Goal: Navigation & Orientation: Find specific page/section

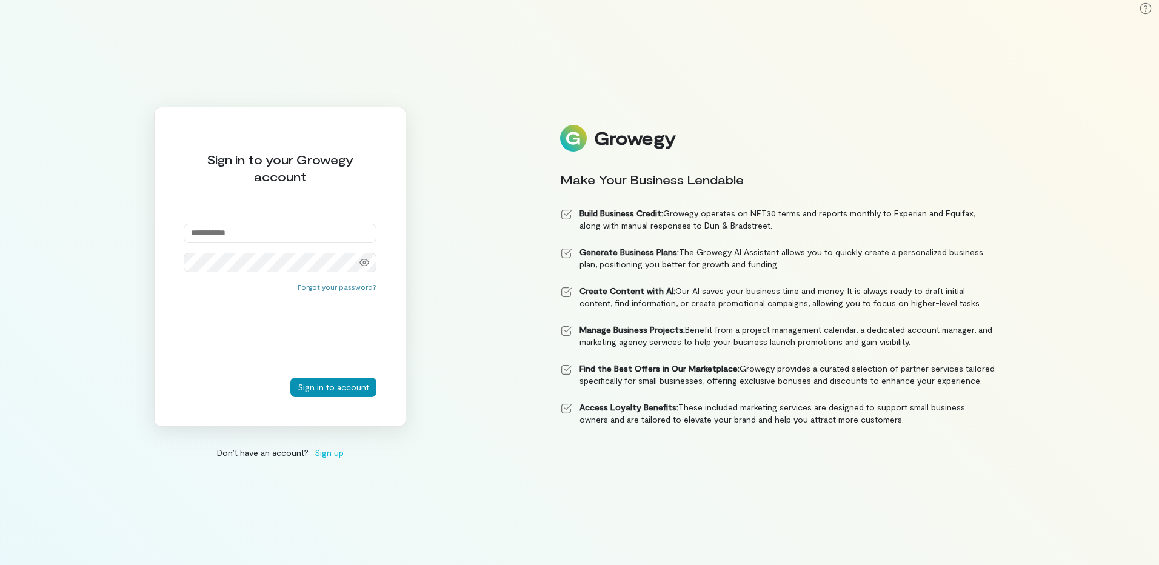
type input "**********"
click at [347, 392] on button "Sign in to account" at bounding box center [333, 387] width 86 height 19
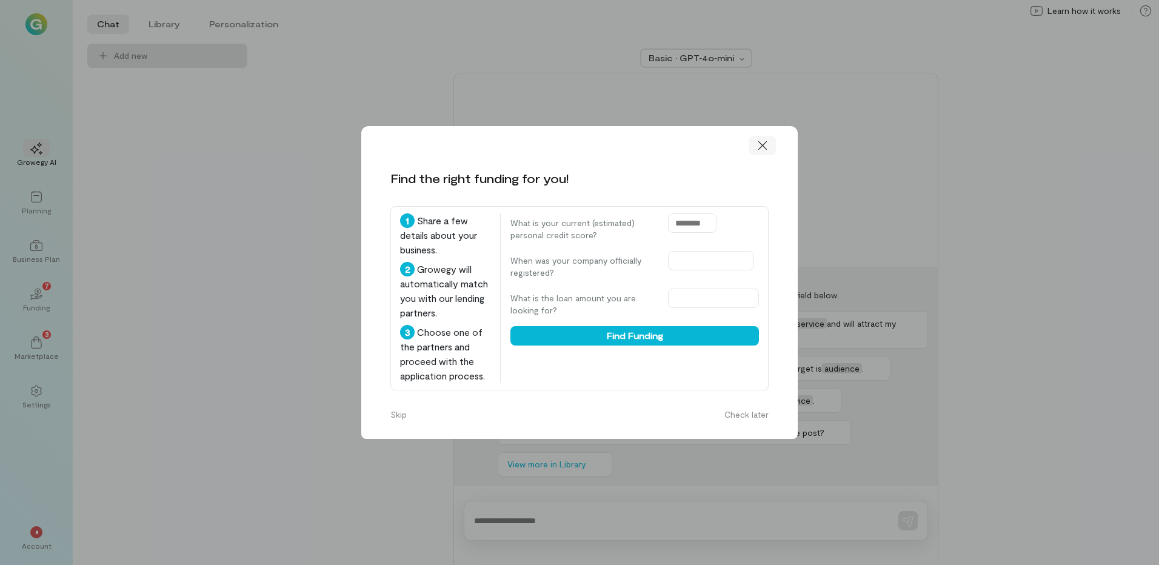
click at [766, 146] on icon at bounding box center [763, 145] width 12 height 12
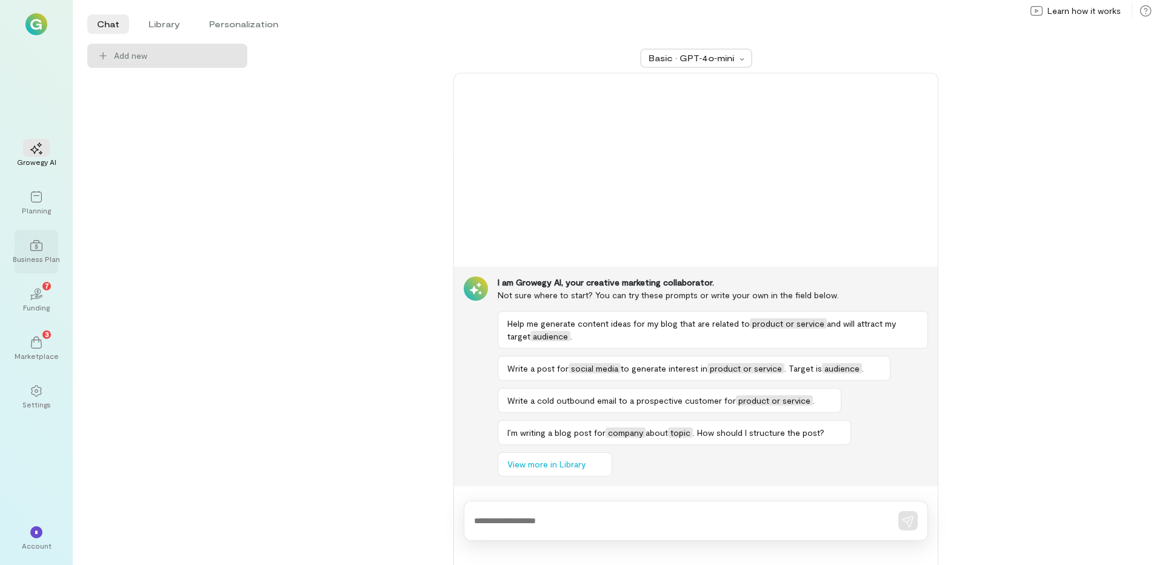
click at [25, 260] on div "Business Plan" at bounding box center [36, 259] width 47 height 10
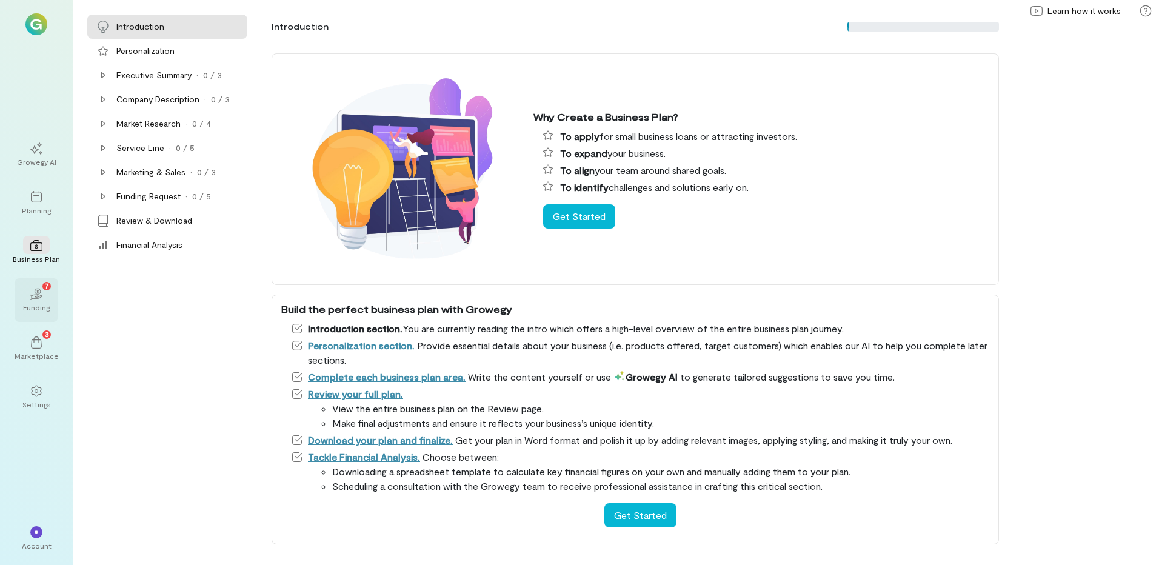
click at [39, 295] on icon "02" at bounding box center [36, 294] width 12 height 12
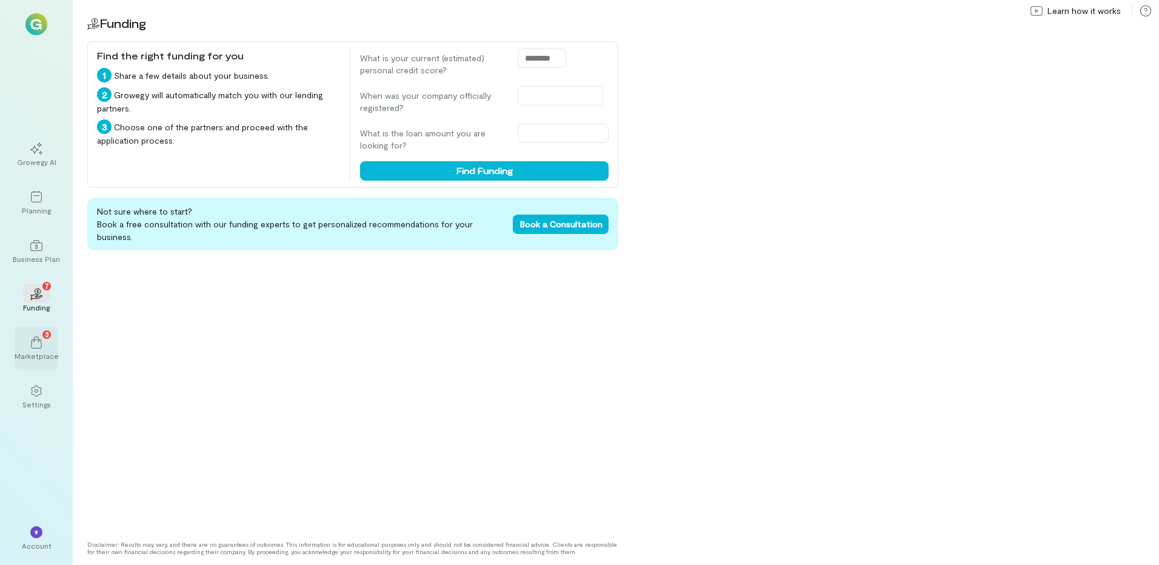
click at [36, 341] on icon at bounding box center [36, 343] width 12 height 12
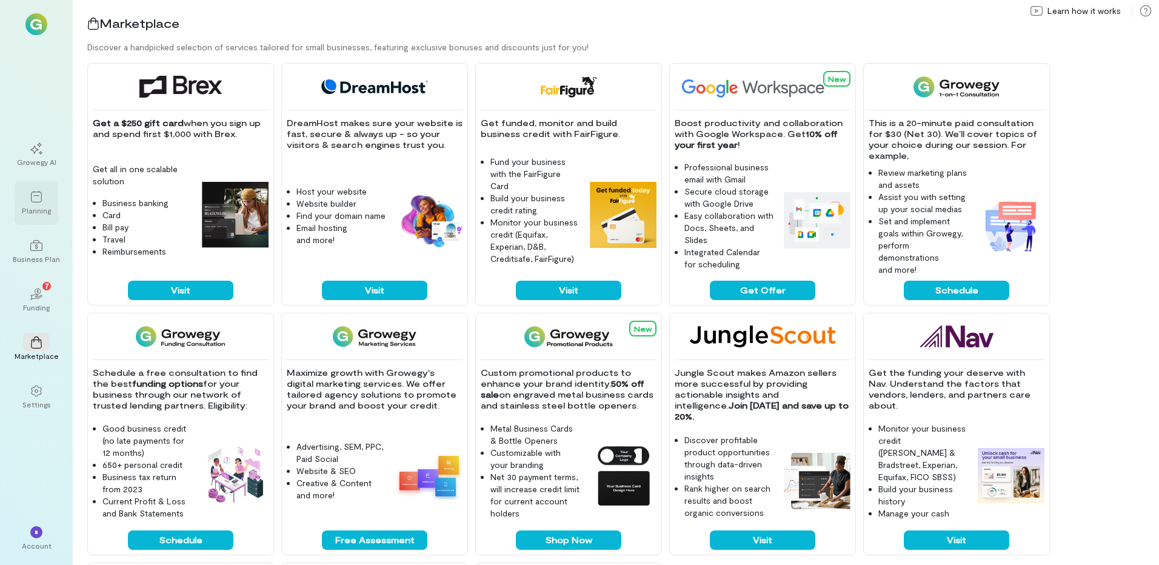
click at [36, 193] on icon at bounding box center [36, 197] width 12 height 12
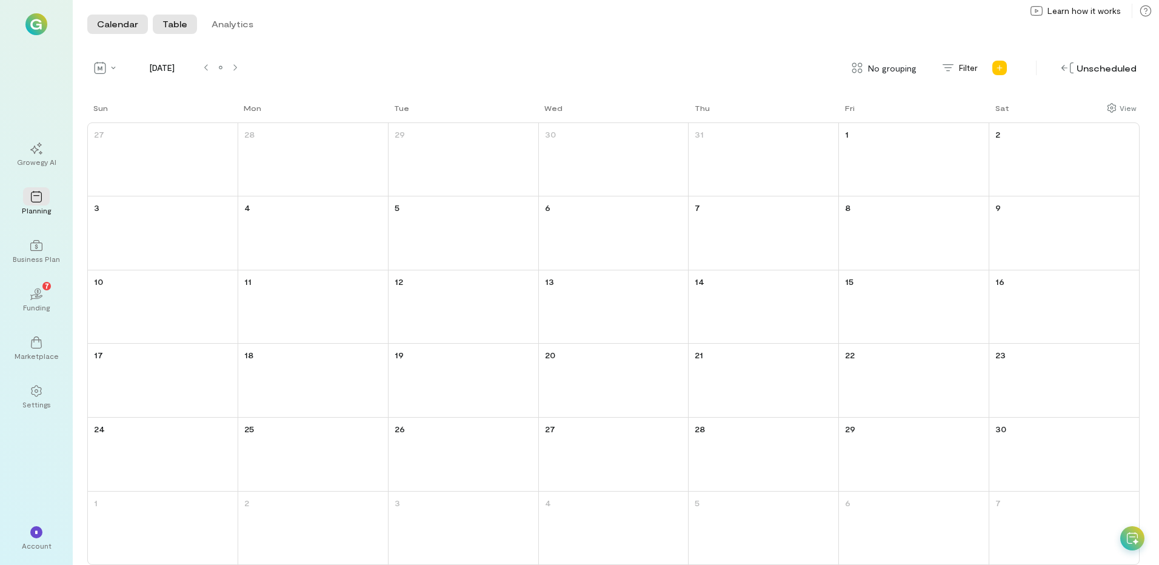
click at [170, 25] on button "Table" at bounding box center [175, 24] width 44 height 19
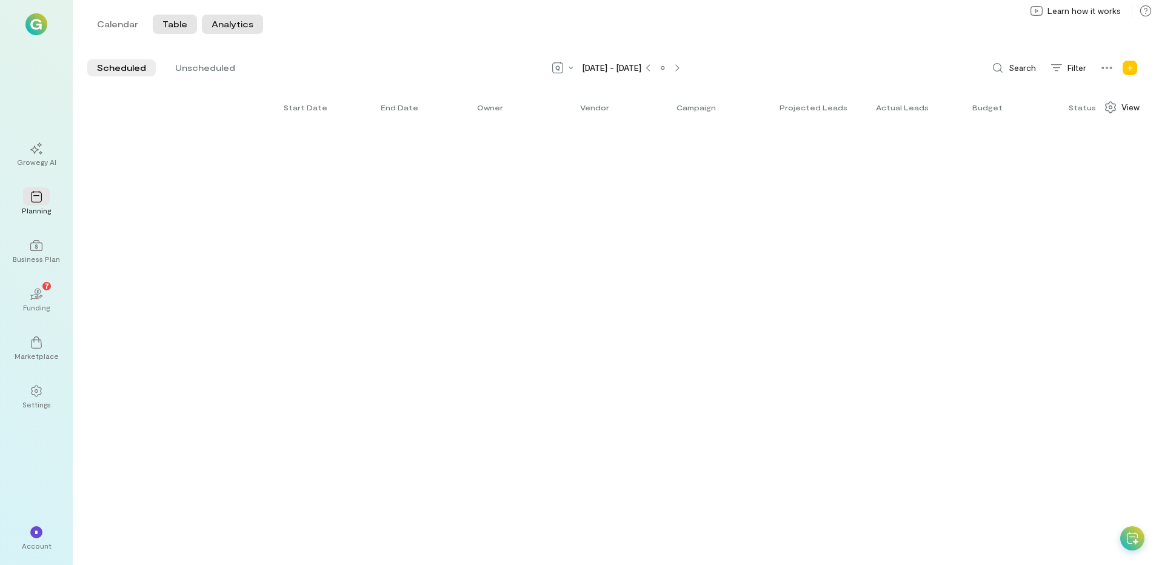
click at [229, 28] on button "Analytics" at bounding box center [232, 24] width 61 height 19
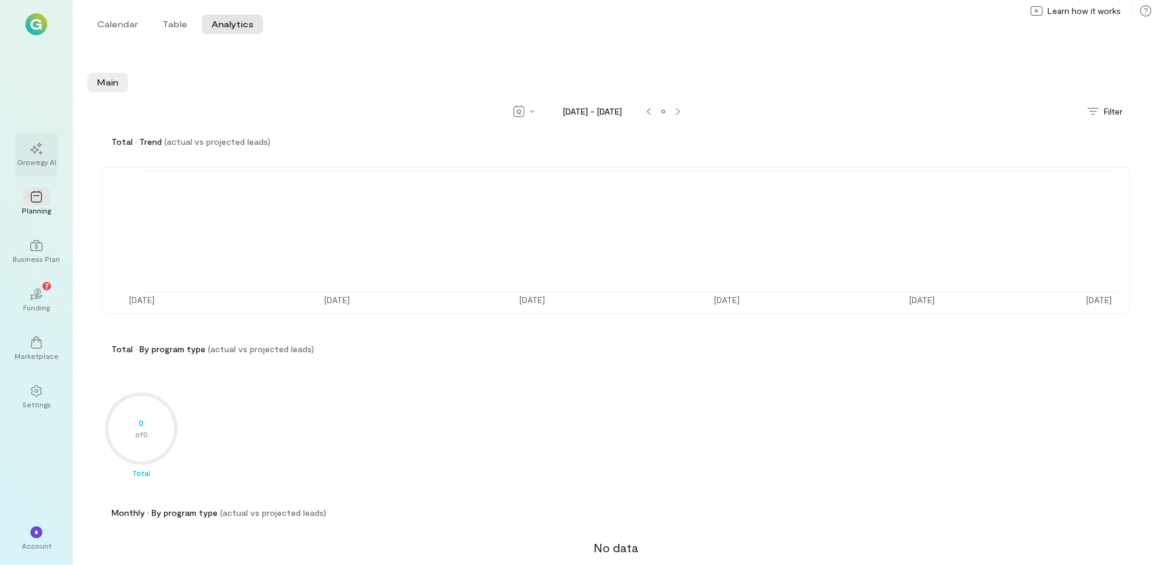
click at [27, 166] on div "Growegy AI" at bounding box center [36, 162] width 39 height 10
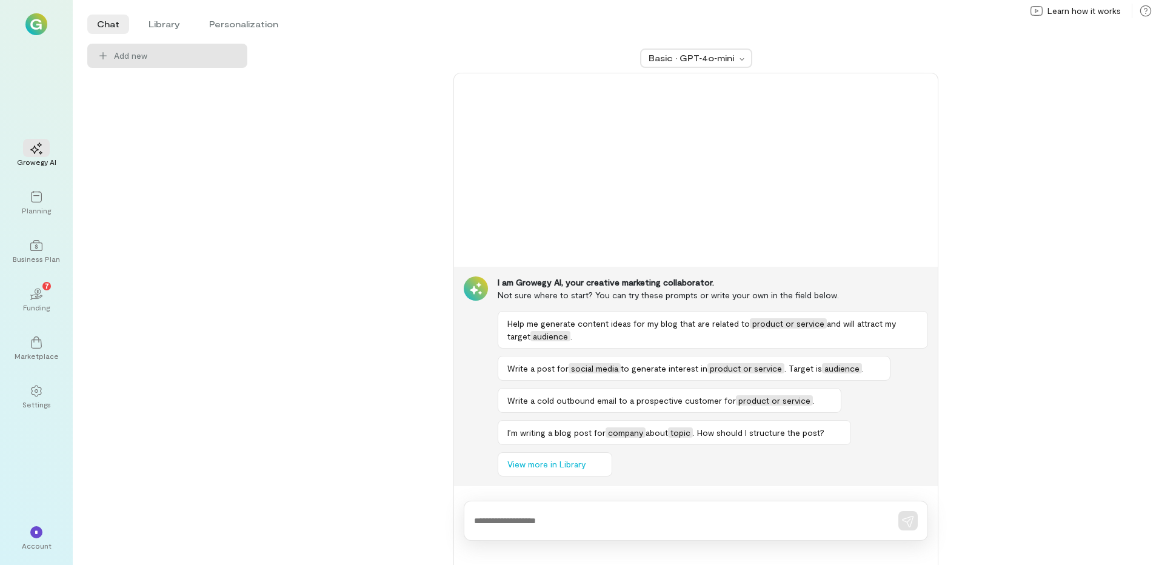
click at [30, 26] on img at bounding box center [36, 24] width 22 height 22
click at [36, 529] on span "*" at bounding box center [37, 532] width 4 height 7
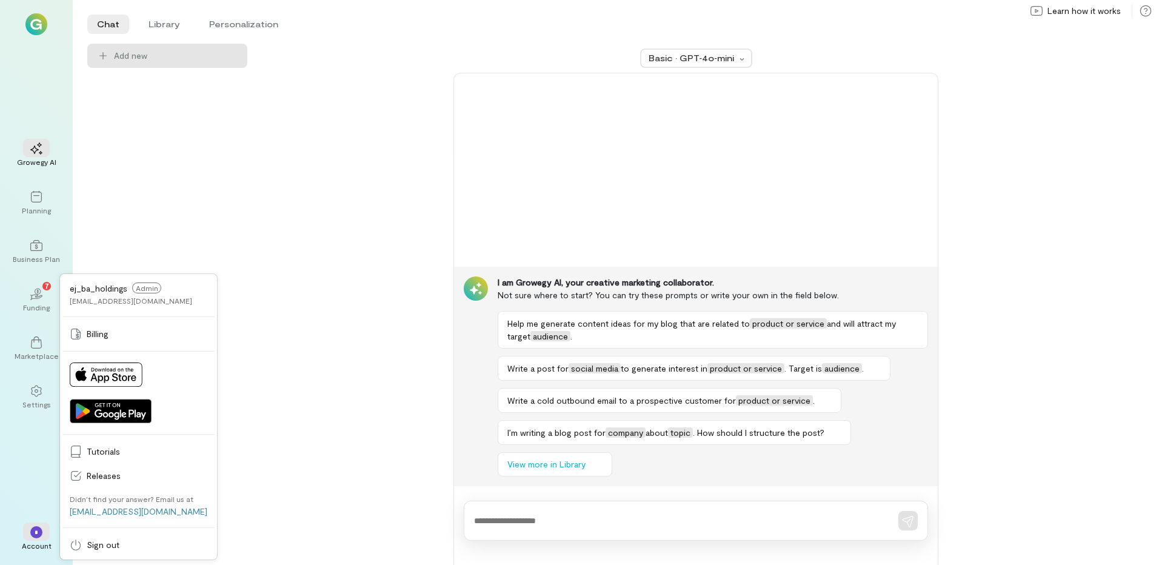
click at [320, 280] on div "Basic · GPT‑4o‑mini I am Growegy AI, your creative marketing collaborator. Not …" at bounding box center [696, 304] width 868 height 521
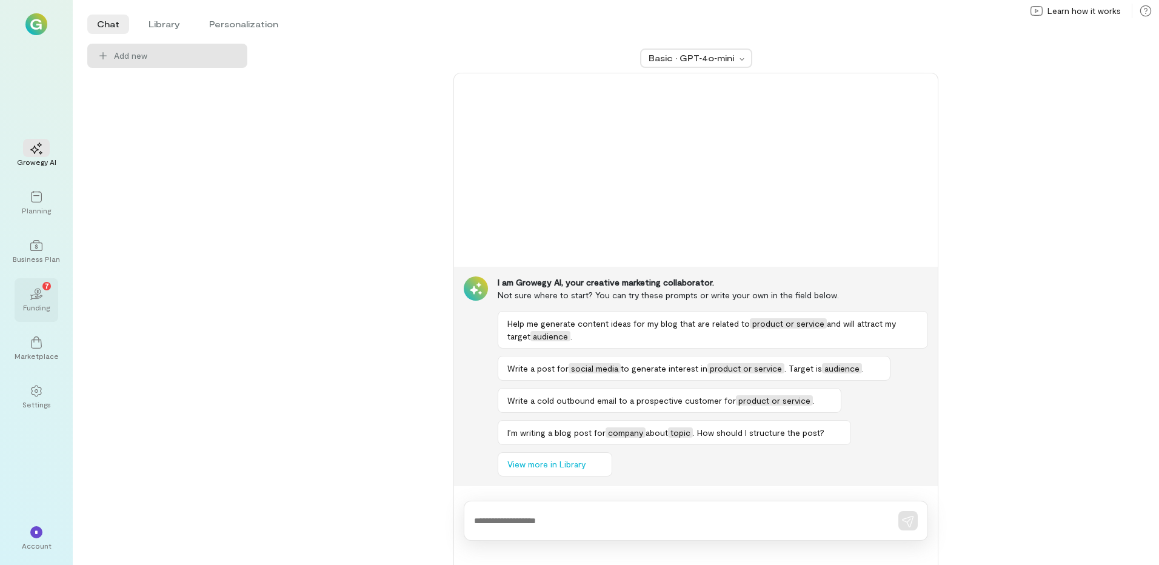
click at [37, 299] on icon at bounding box center [35, 297] width 13 height 5
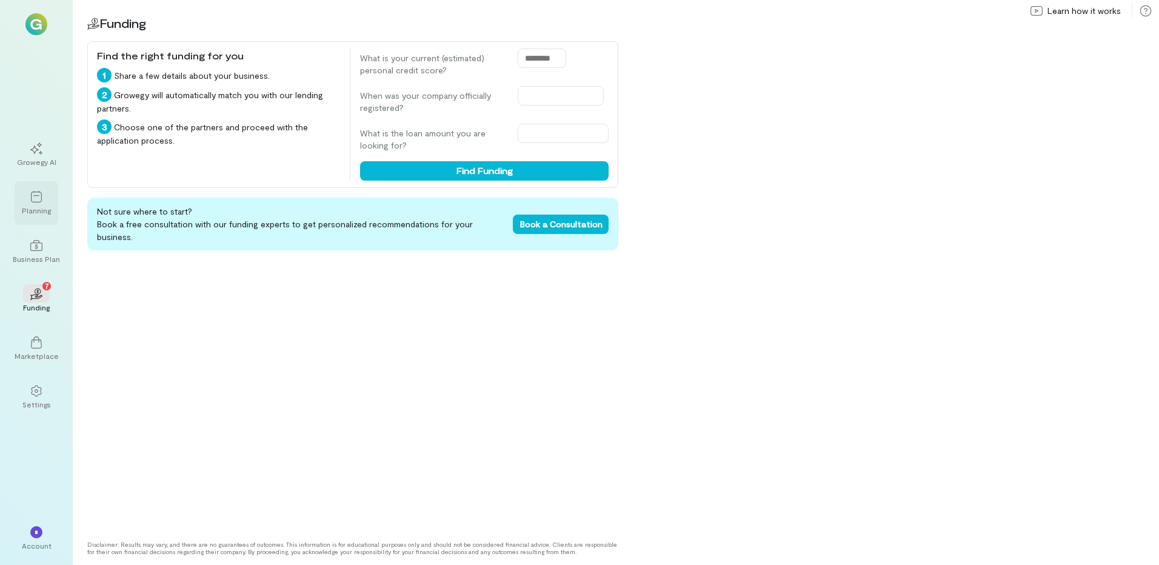
click at [27, 190] on div at bounding box center [36, 196] width 27 height 18
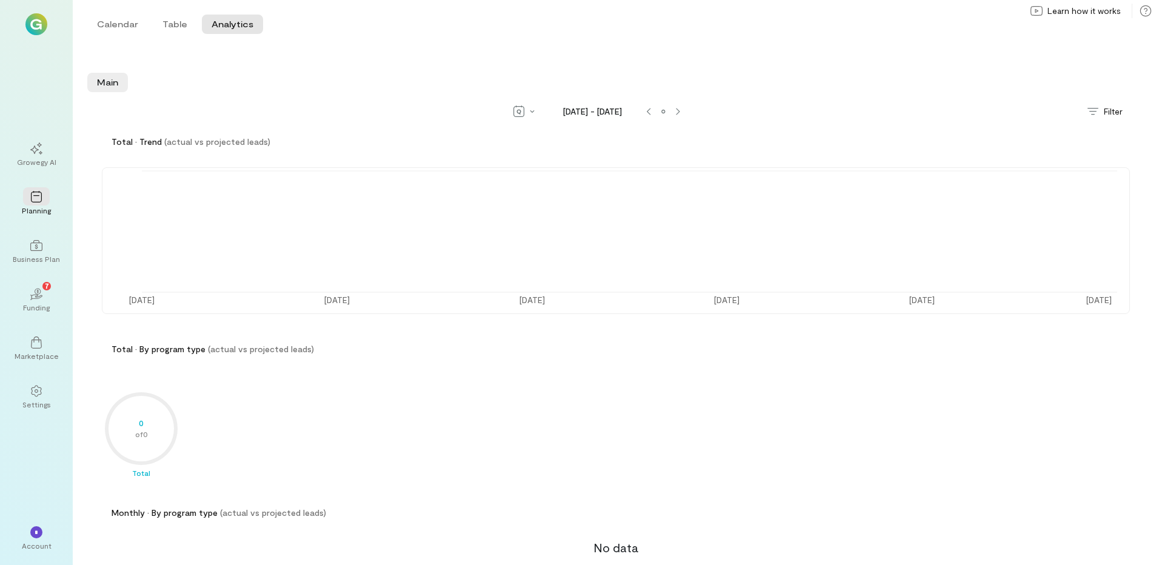
scroll to position [11, 0]
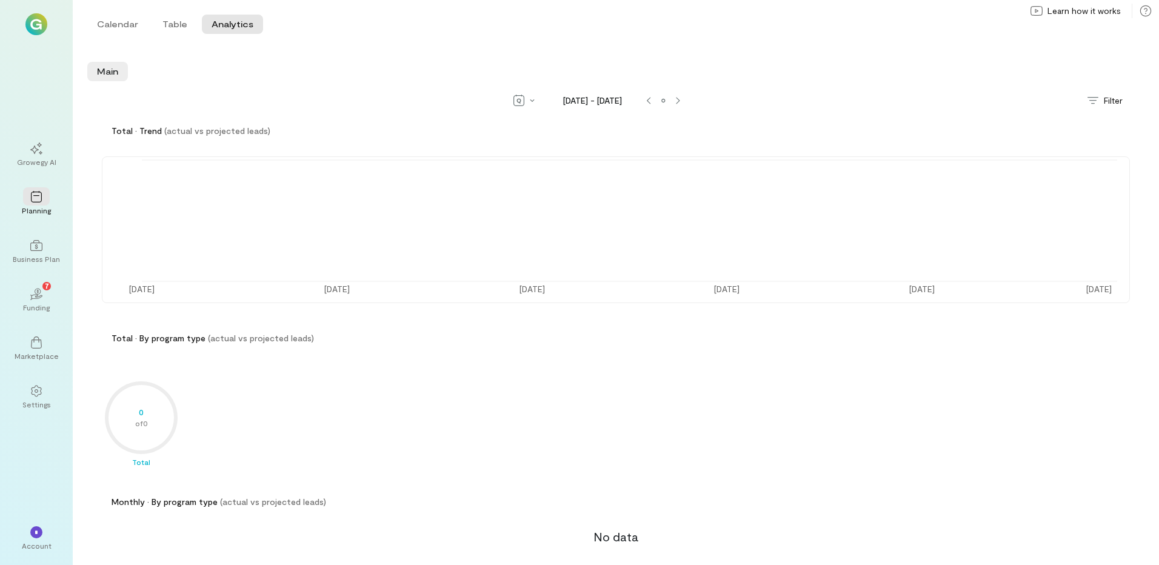
click at [178, 35] on div "Calendar Table Analytics" at bounding box center [175, 24] width 176 height 24
click at [162, 23] on button "Table" at bounding box center [175, 24] width 44 height 19
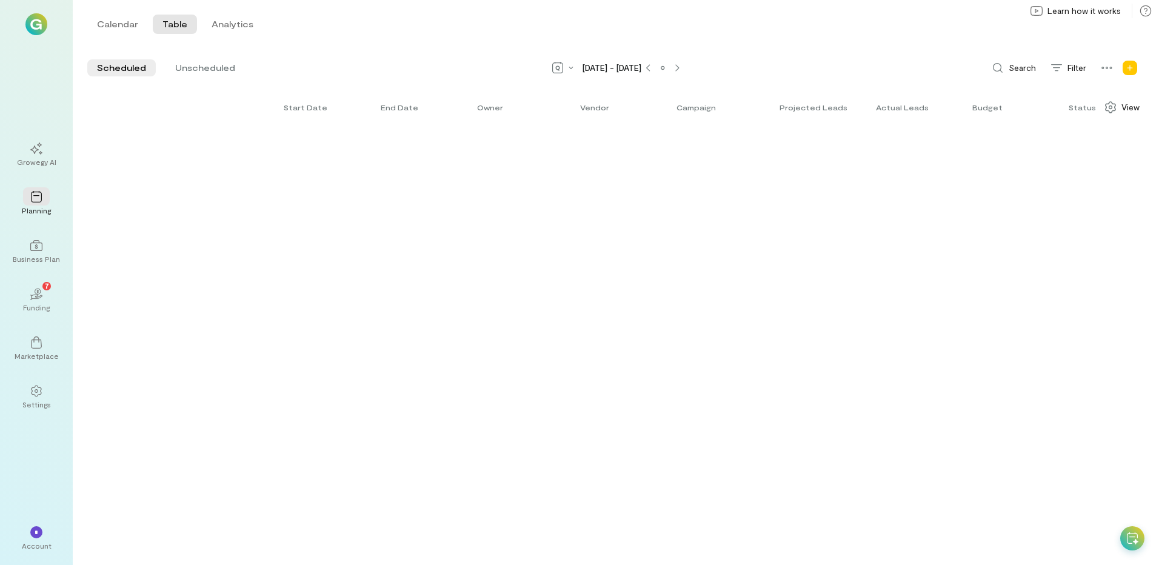
scroll to position [0, 0]
click at [194, 66] on span "Unscheduled" at bounding box center [205, 68] width 60 height 12
click at [134, 64] on span "Scheduled" at bounding box center [121, 68] width 49 height 12
click at [650, 67] on icon at bounding box center [648, 67] width 4 height 7
click at [659, 67] on div at bounding box center [663, 68] width 10 height 10
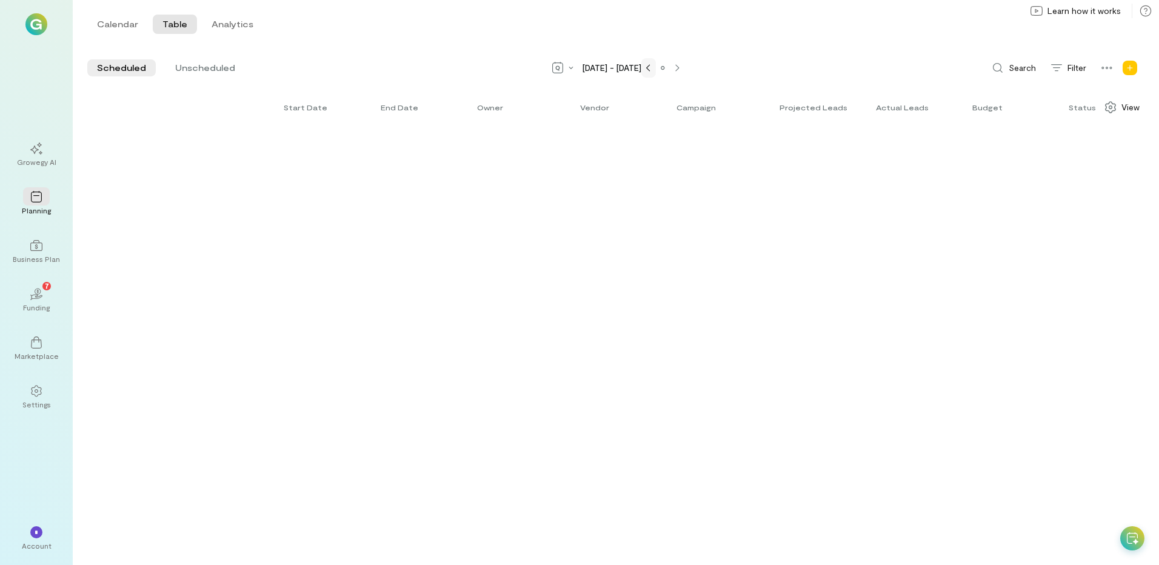
click at [659, 67] on div at bounding box center [663, 68] width 10 height 10
click at [642, 70] on div at bounding box center [648, 68] width 15 height 10
click at [646, 70] on icon at bounding box center [648, 67] width 4 height 7
click at [122, 21] on button "Calendar" at bounding box center [117, 24] width 61 height 19
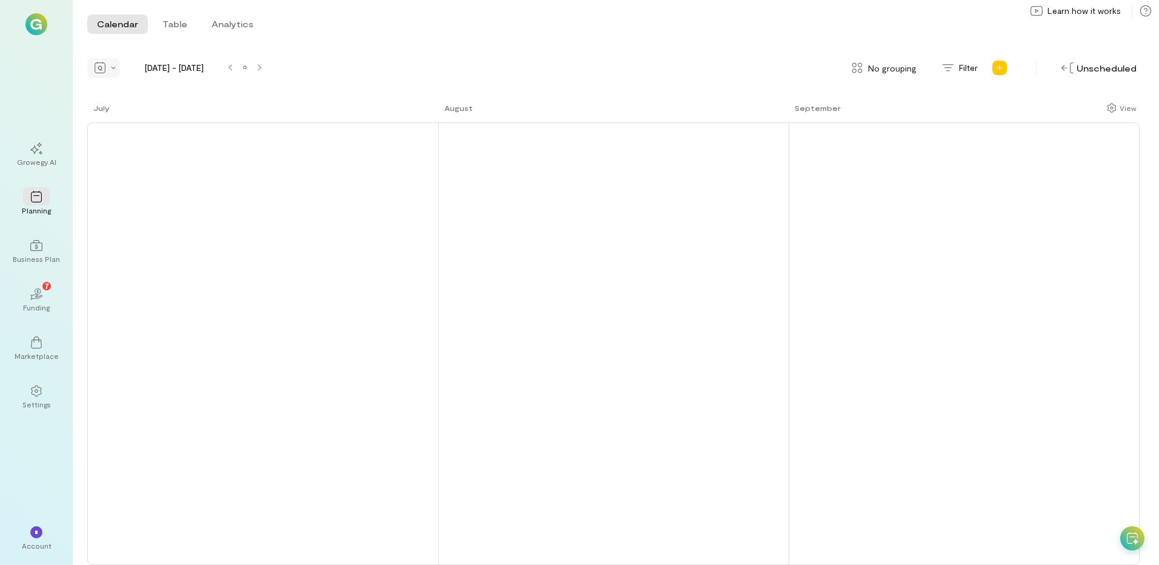
click at [101, 65] on icon at bounding box center [100, 68] width 12 height 12
click at [123, 107] on span "Month" at bounding box center [144, 111] width 55 height 12
click at [42, 21] on img at bounding box center [36, 24] width 22 height 22
click at [38, 391] on icon at bounding box center [36, 391] width 12 height 12
